Goal: Share content

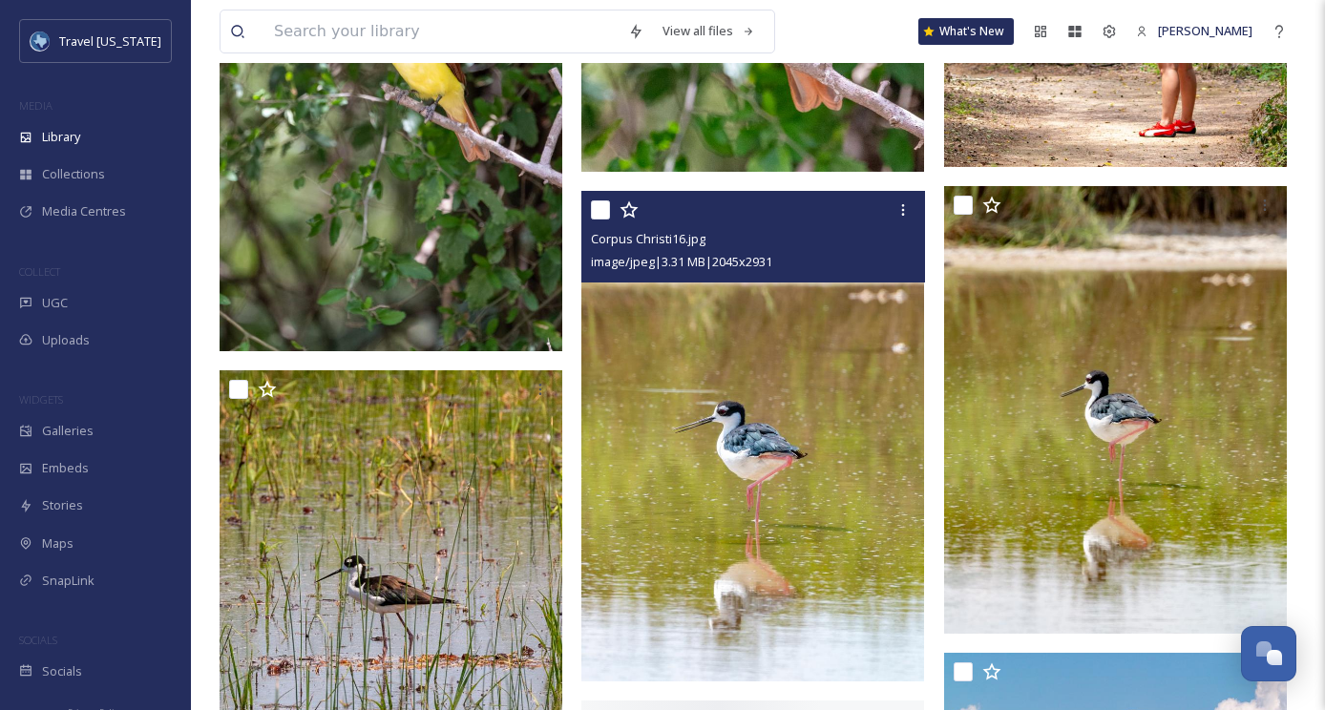
scroll to position [4904, 0]
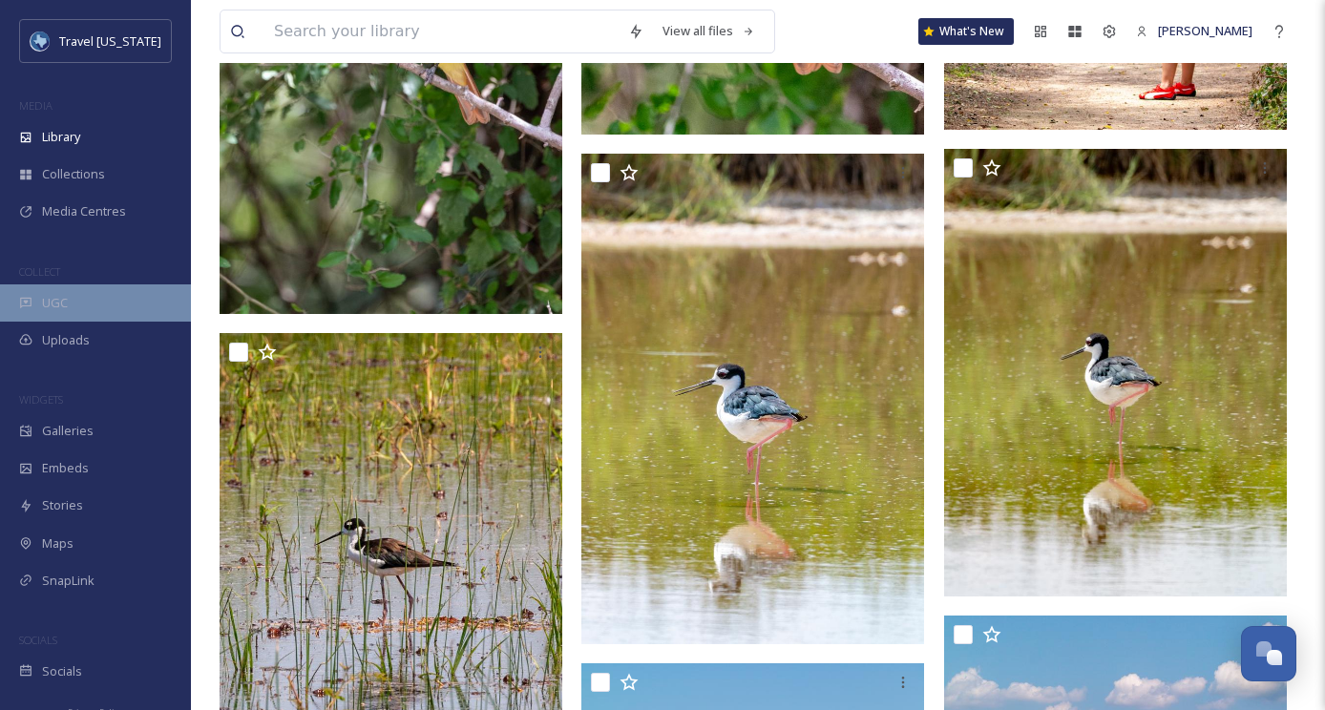
click at [115, 298] on div "UGC" at bounding box center [95, 302] width 191 height 37
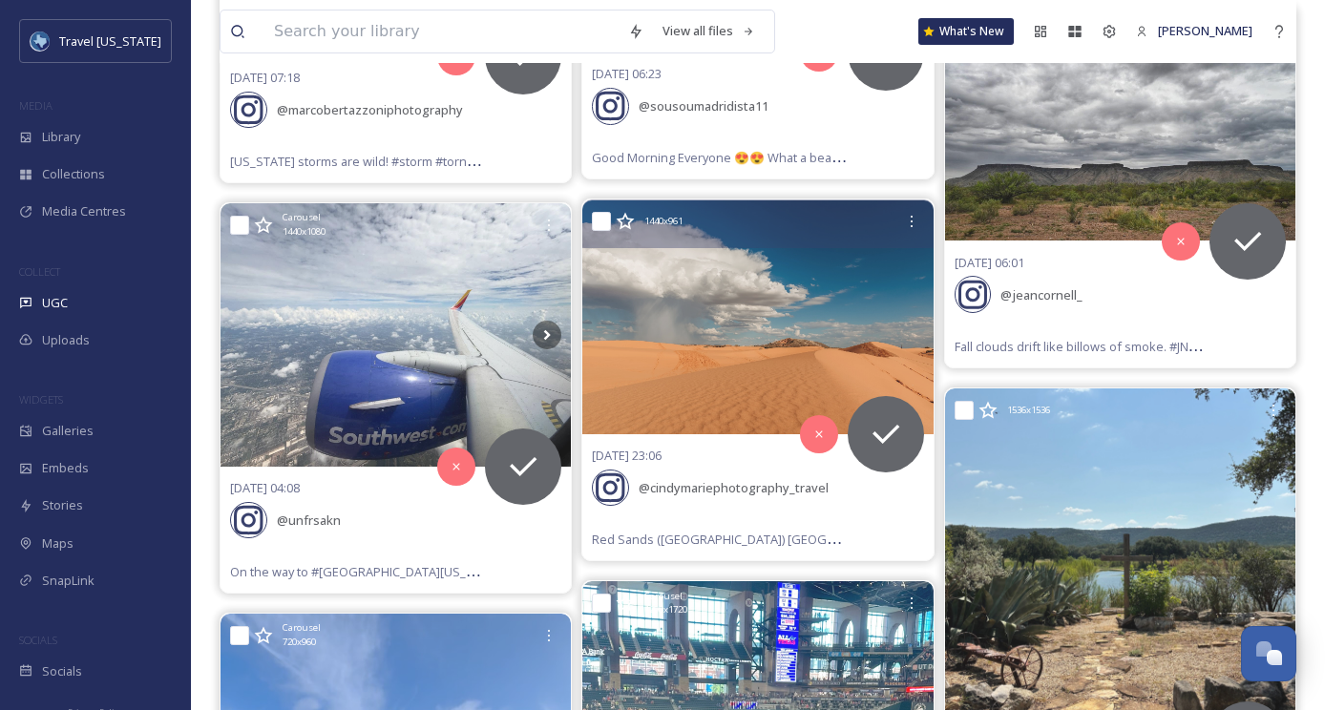
scroll to position [5453, 0]
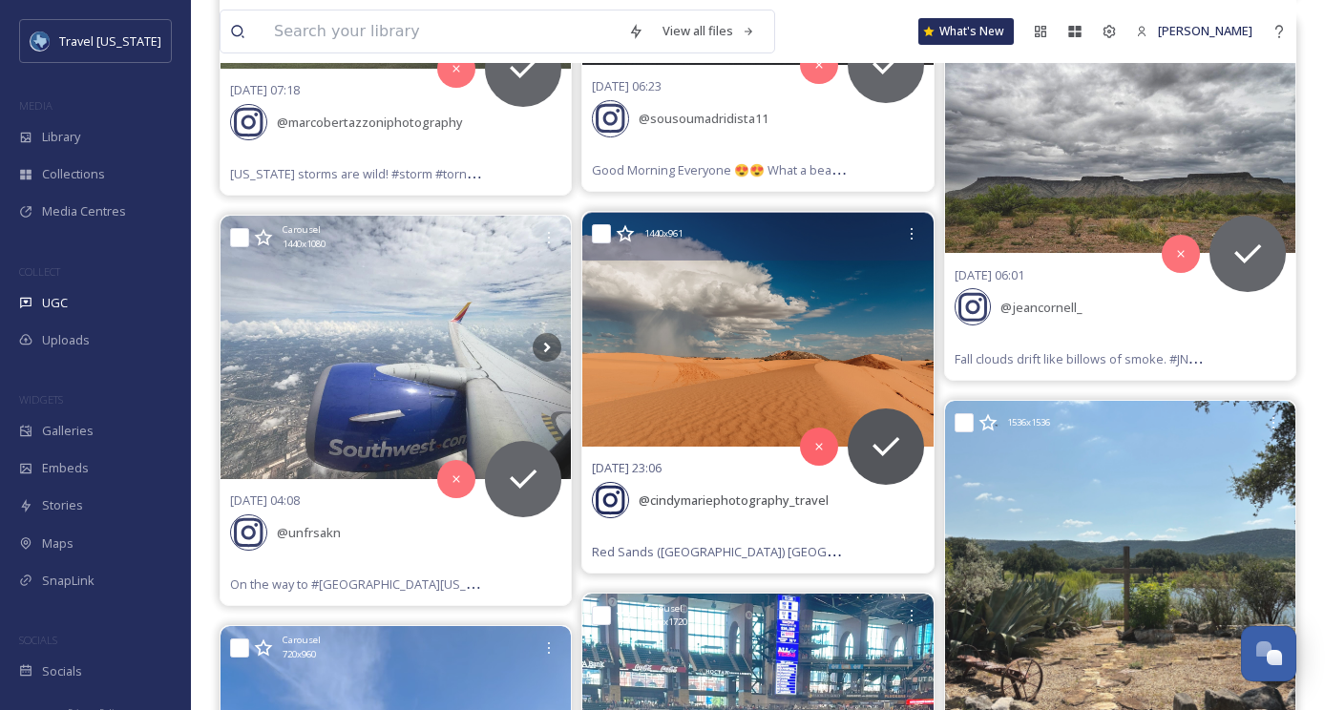
click at [726, 295] on img at bounding box center [757, 330] width 350 height 234
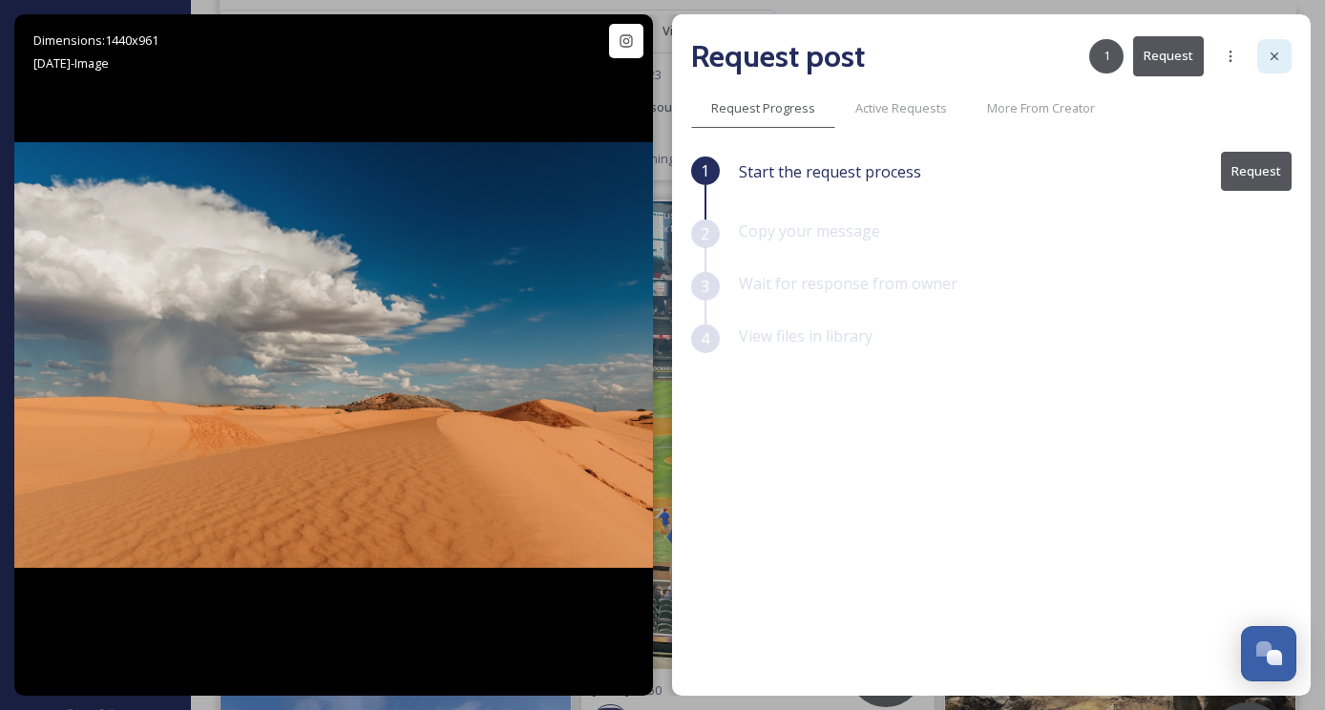
scroll to position [5466, 0]
click at [1285, 48] on div at bounding box center [1274, 56] width 34 height 34
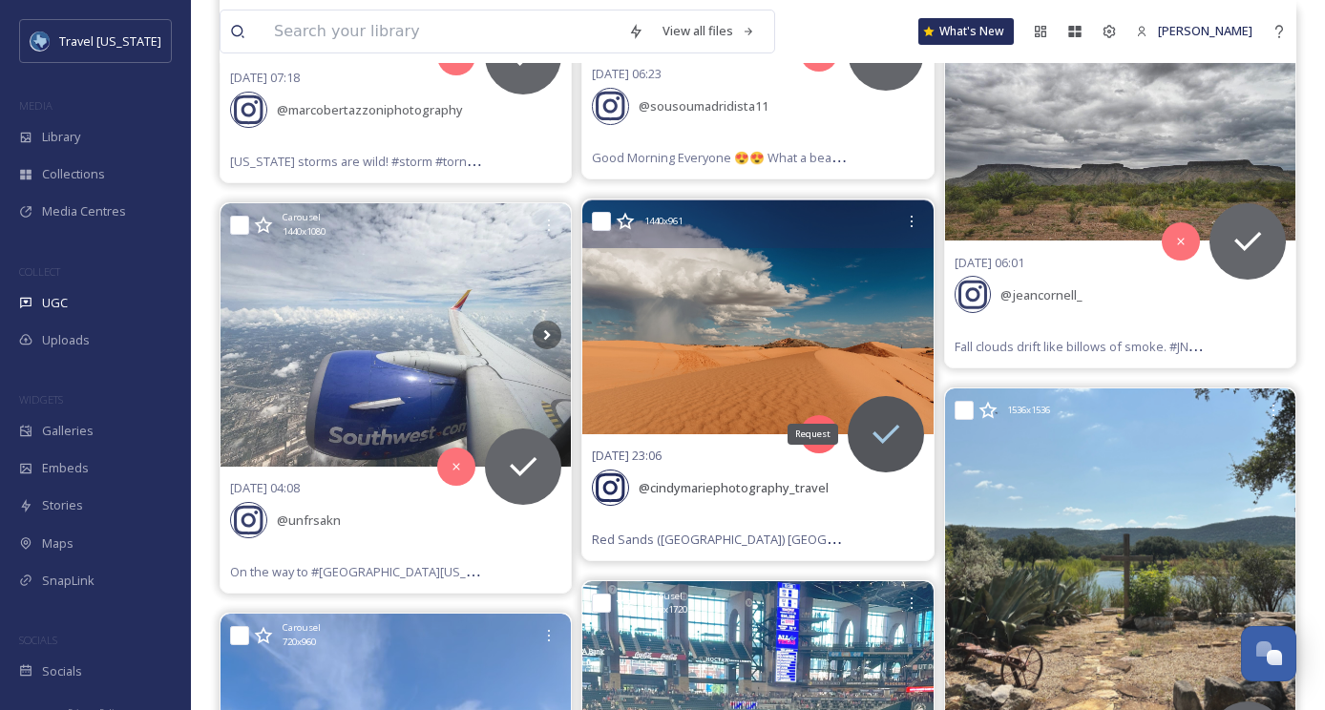
click at [880, 415] on icon at bounding box center [886, 434] width 38 height 38
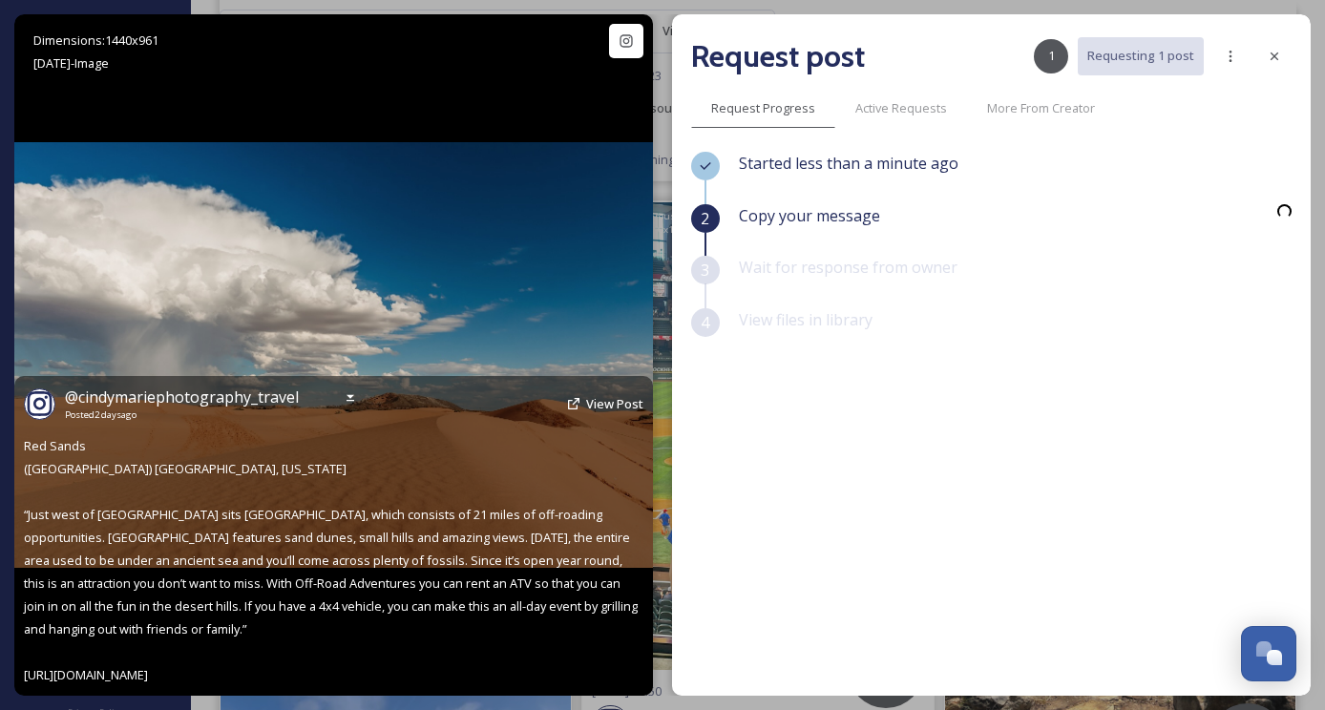
scroll to position [5463, 0]
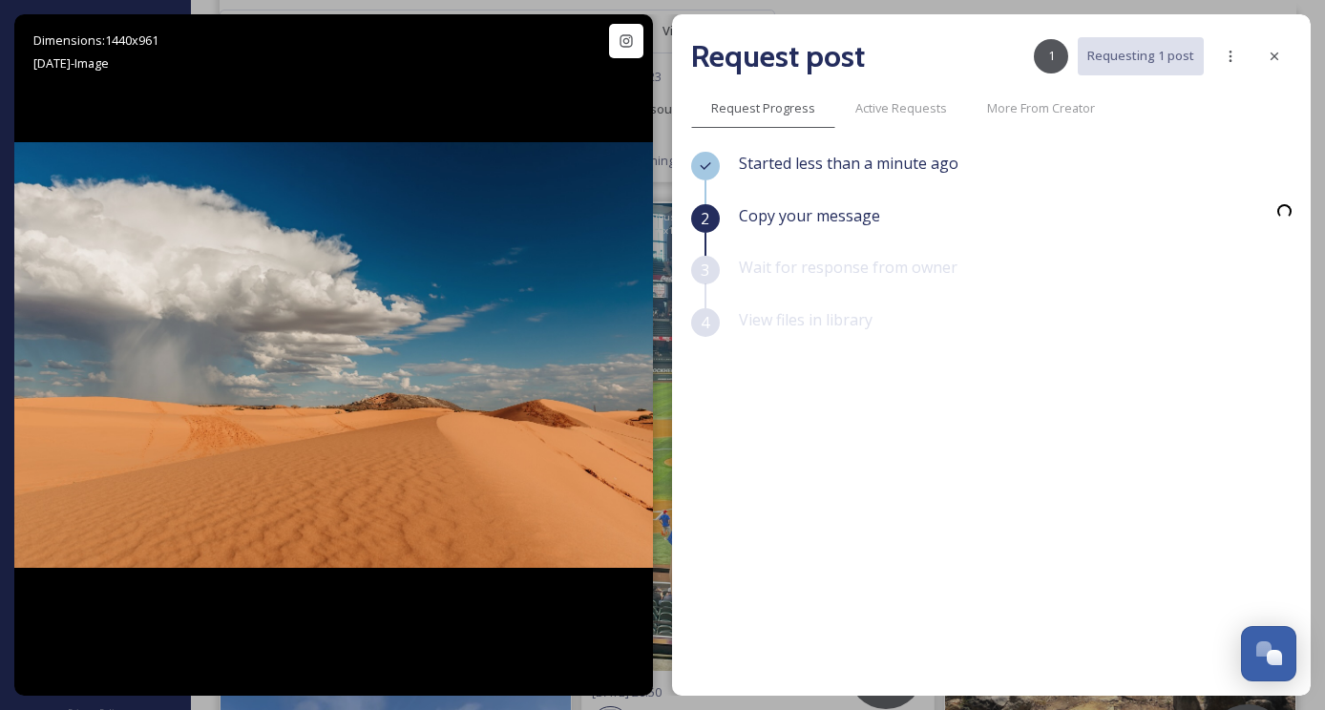
click at [769, 219] on span "Copy your message" at bounding box center [809, 215] width 141 height 23
click at [699, 213] on div "2" at bounding box center [705, 218] width 29 height 29
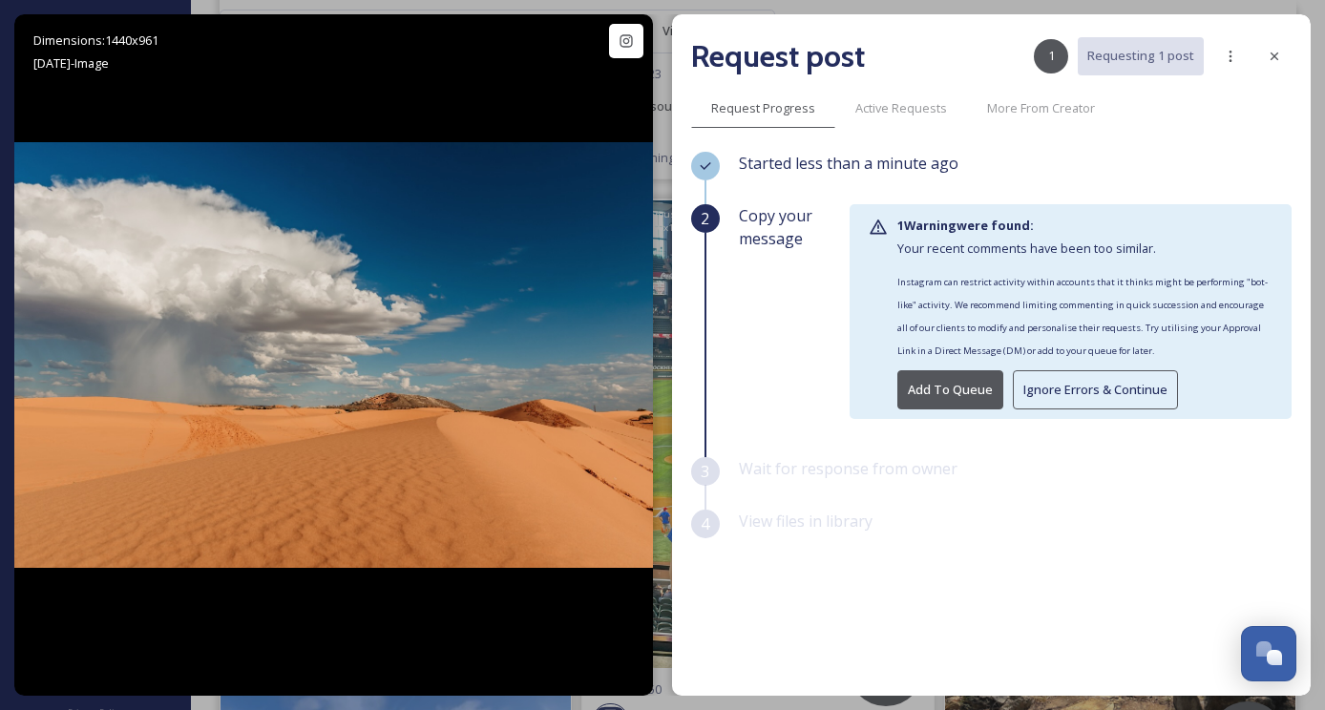
scroll to position [5466, 0]
click at [1056, 393] on button "Ignore Errors & Continue" at bounding box center [1095, 389] width 165 height 39
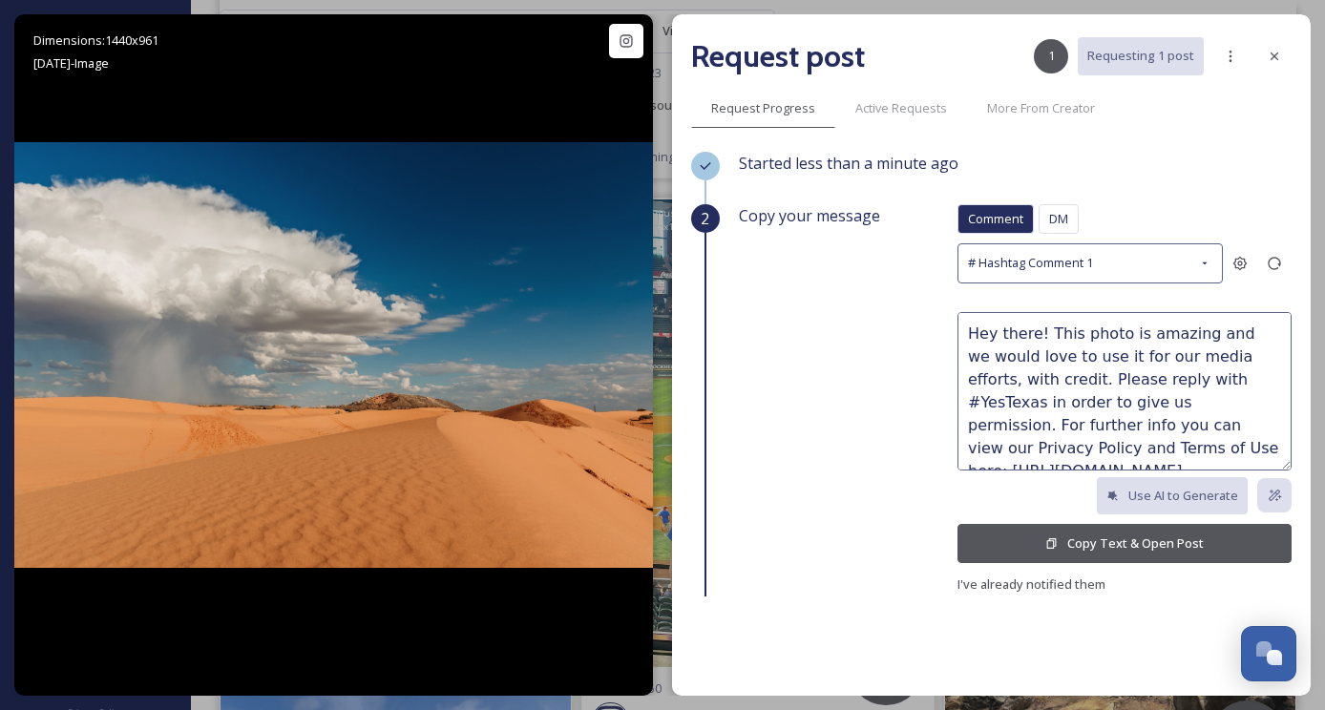
click at [1071, 534] on button "Copy Text & Open Post" at bounding box center [1124, 543] width 334 height 39
